Goal: Transaction & Acquisition: Purchase product/service

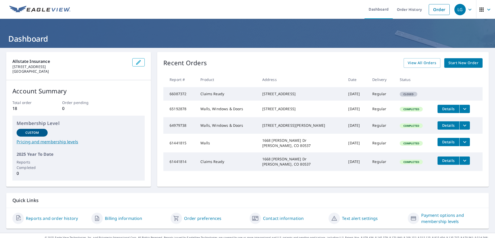
click at [453, 66] on span "Start New Order" at bounding box center [463, 63] width 30 height 6
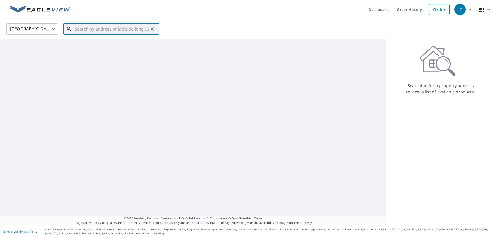
click at [88, 31] on input "text" at bounding box center [112, 29] width 74 height 14
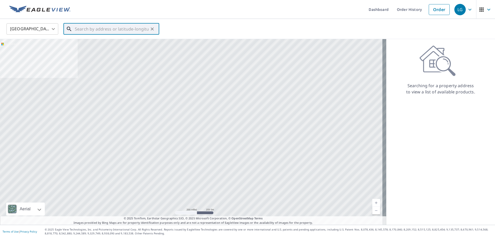
click at [87, 30] on input "text" at bounding box center [112, 29] width 74 height 14
paste input "[STREET_ADDRESS]"
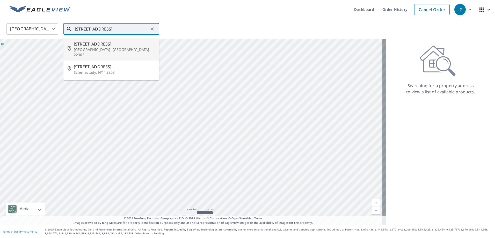
click at [95, 49] on p "[GEOGRAPHIC_DATA], [GEOGRAPHIC_DATA] 22303" at bounding box center [114, 52] width 81 height 10
type input "[STREET_ADDRESS]"
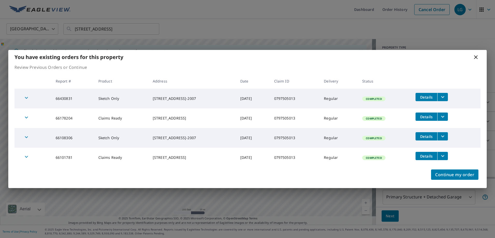
click at [473, 58] on div "You have existing orders for this property" at bounding box center [247, 57] width 478 height 14
click at [460, 179] on button "Continue my order" at bounding box center [454, 174] width 47 height 10
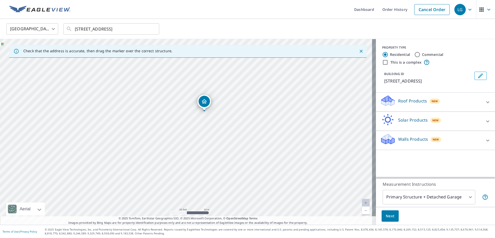
click at [406, 139] on p "Walls Products" at bounding box center [413, 139] width 30 height 6
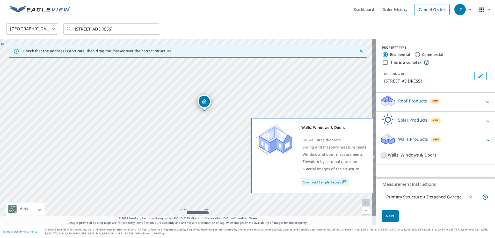
click at [380, 153] on input "Walls, Windows & Doors" at bounding box center [384, 155] width 8 height 6
checkbox input "true"
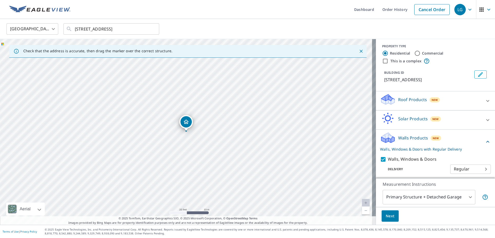
scroll to position [3, 0]
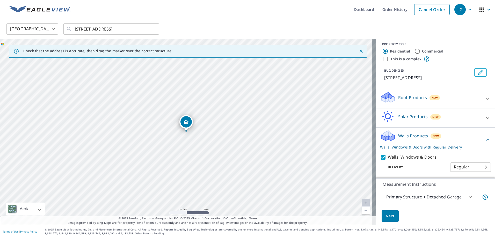
click at [408, 200] on body "LG LG Dashboard Order History Cancel Order LG [GEOGRAPHIC_DATA] [GEOGRAPHIC_DAT…" at bounding box center [247, 119] width 495 height 238
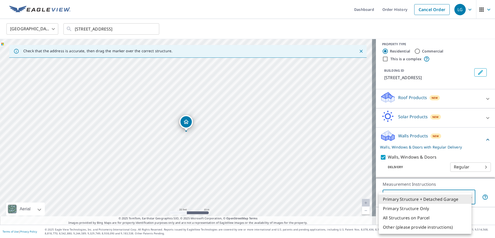
click at [410, 209] on li "Primary Structure Only" at bounding box center [424, 208] width 93 height 9
type input "2"
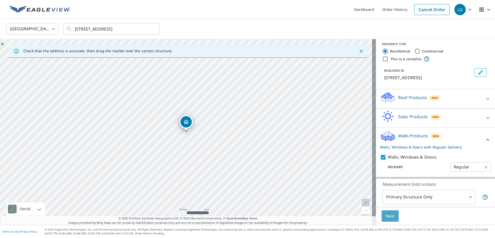
click at [388, 216] on span "Next" at bounding box center [389, 216] width 9 height 6
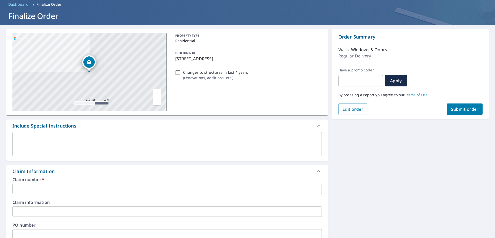
scroll to position [78, 0]
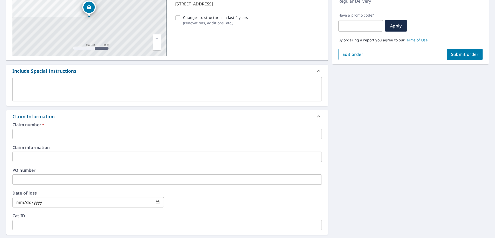
click at [37, 129] on input "text" at bounding box center [166, 134] width 309 height 10
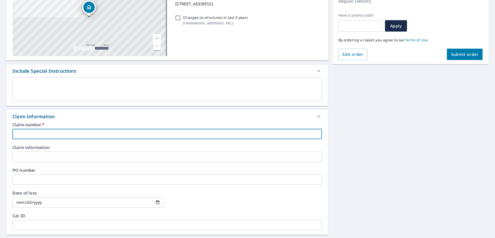
paste input "0797505013"
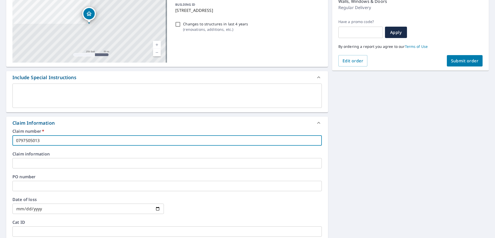
scroll to position [41, 0]
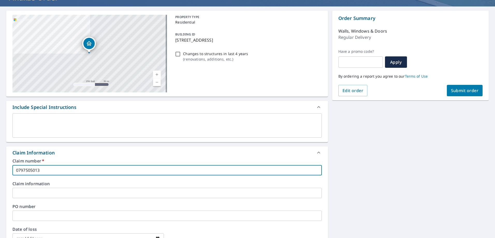
type input "0797505013"
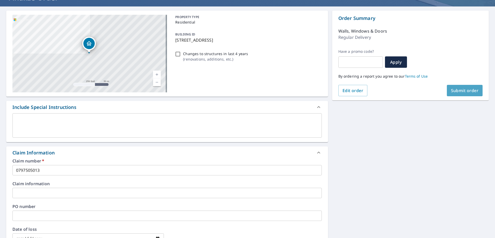
click at [446, 93] on button "Submit order" at bounding box center [464, 90] width 36 height 11
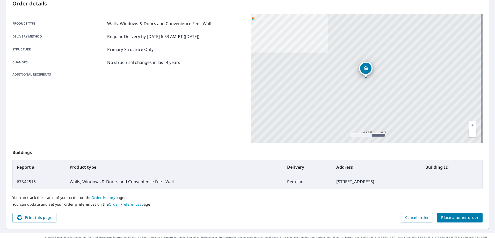
scroll to position [66, 0]
